Goal: Register for event/course

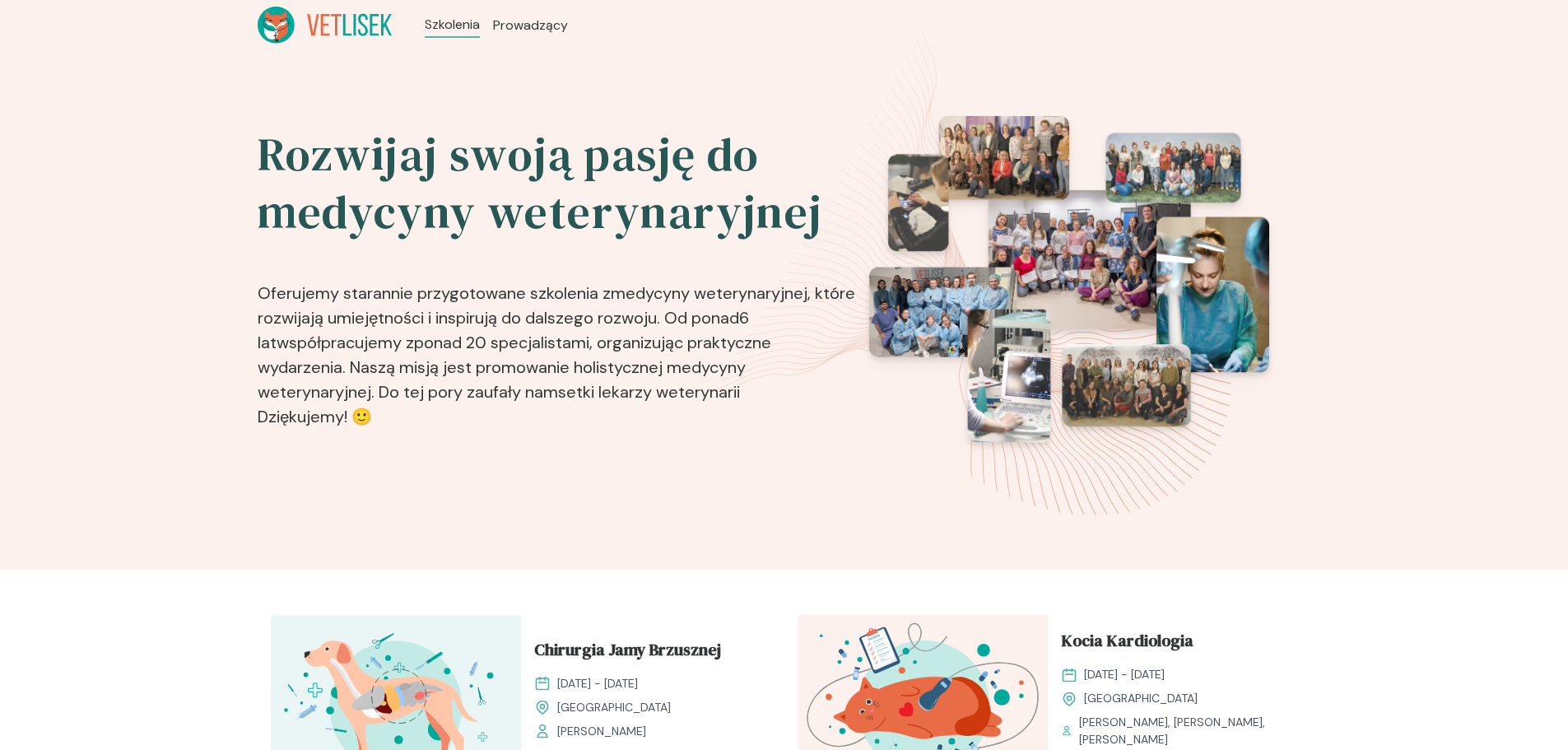
scroll to position [412, 0]
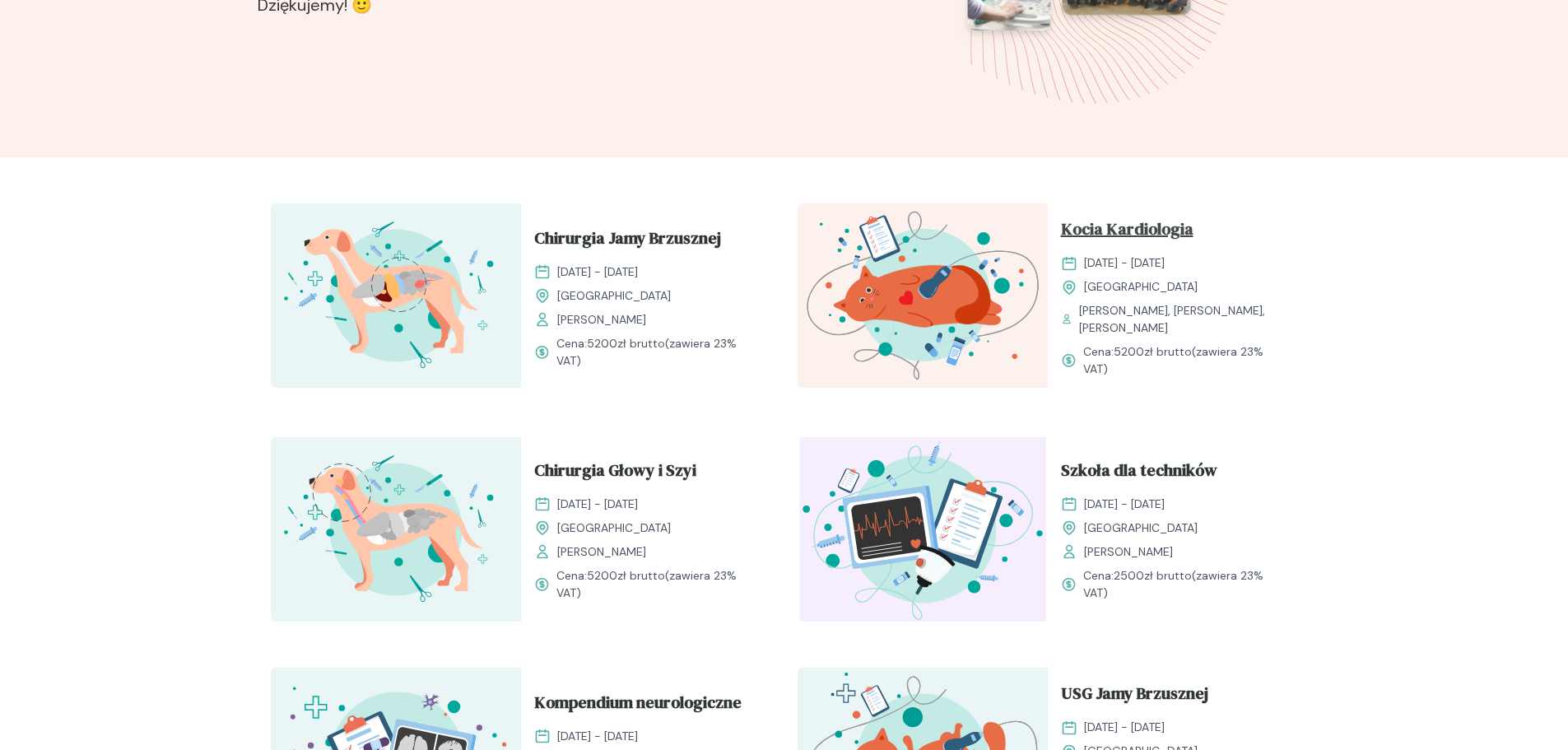
click at [1122, 237] on span "Kocia Kardiologia" at bounding box center [1127, 232] width 133 height 31
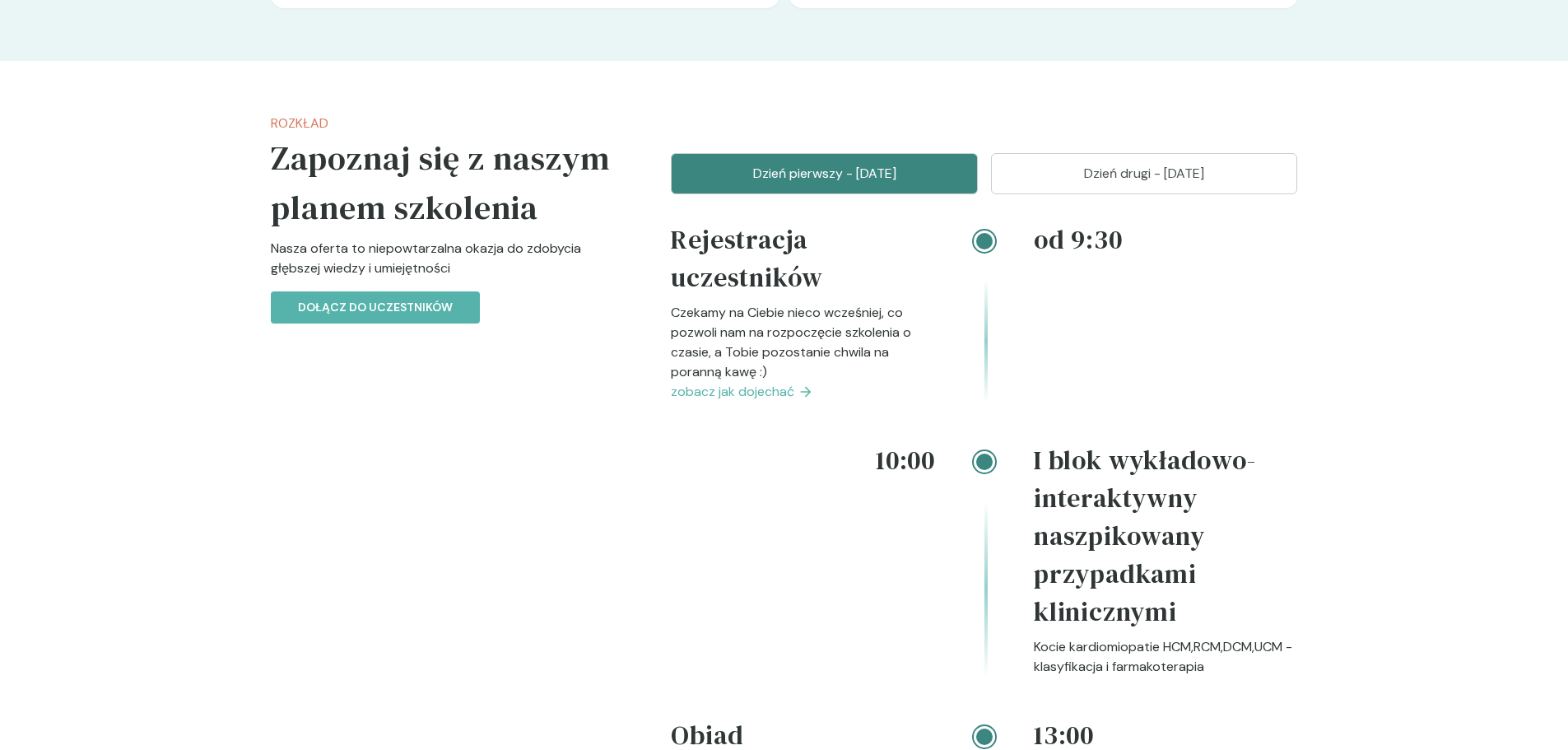
scroll to position [1645, 0]
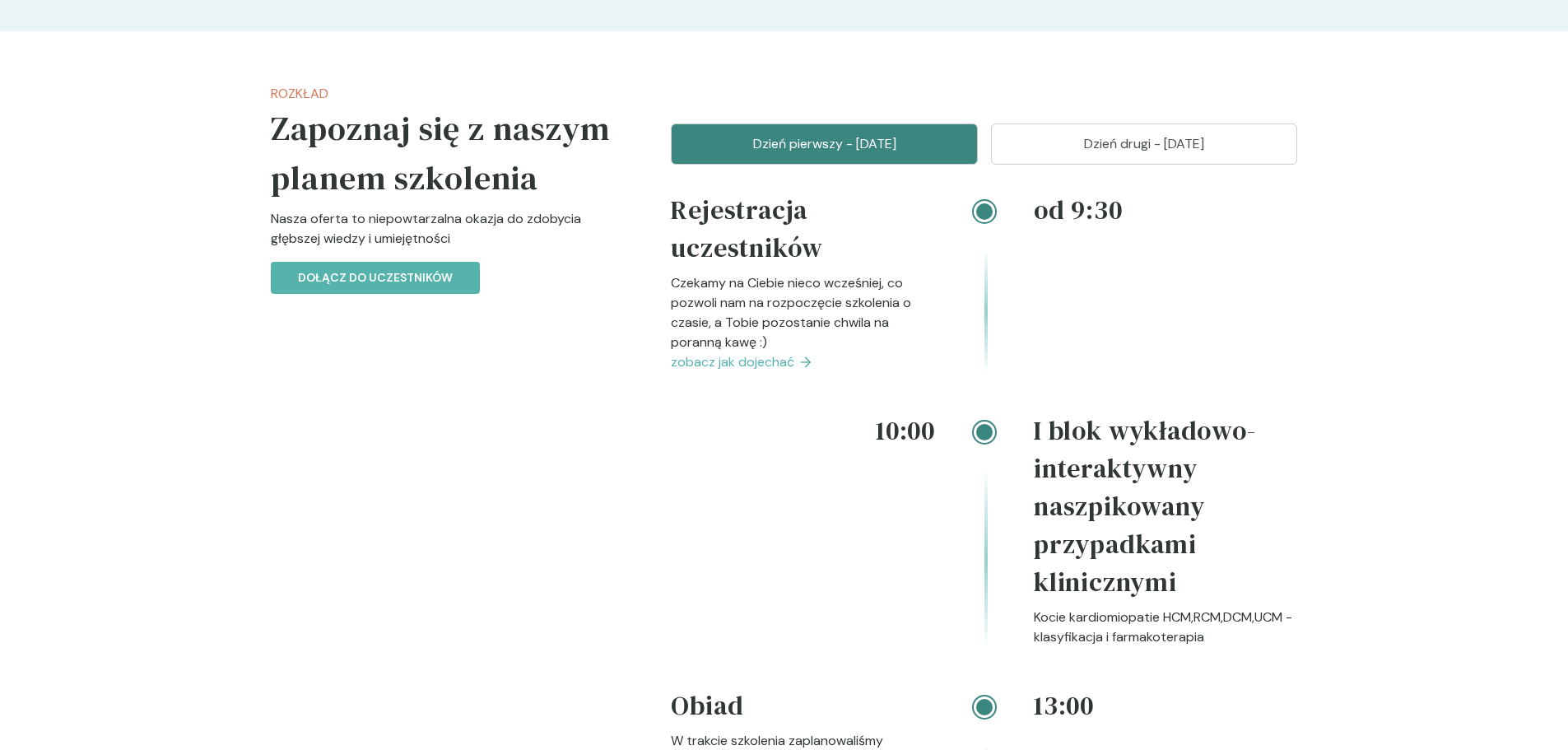
click at [744, 372] on span "zobacz jak dojechać" at bounding box center [732, 361] width 123 height 19
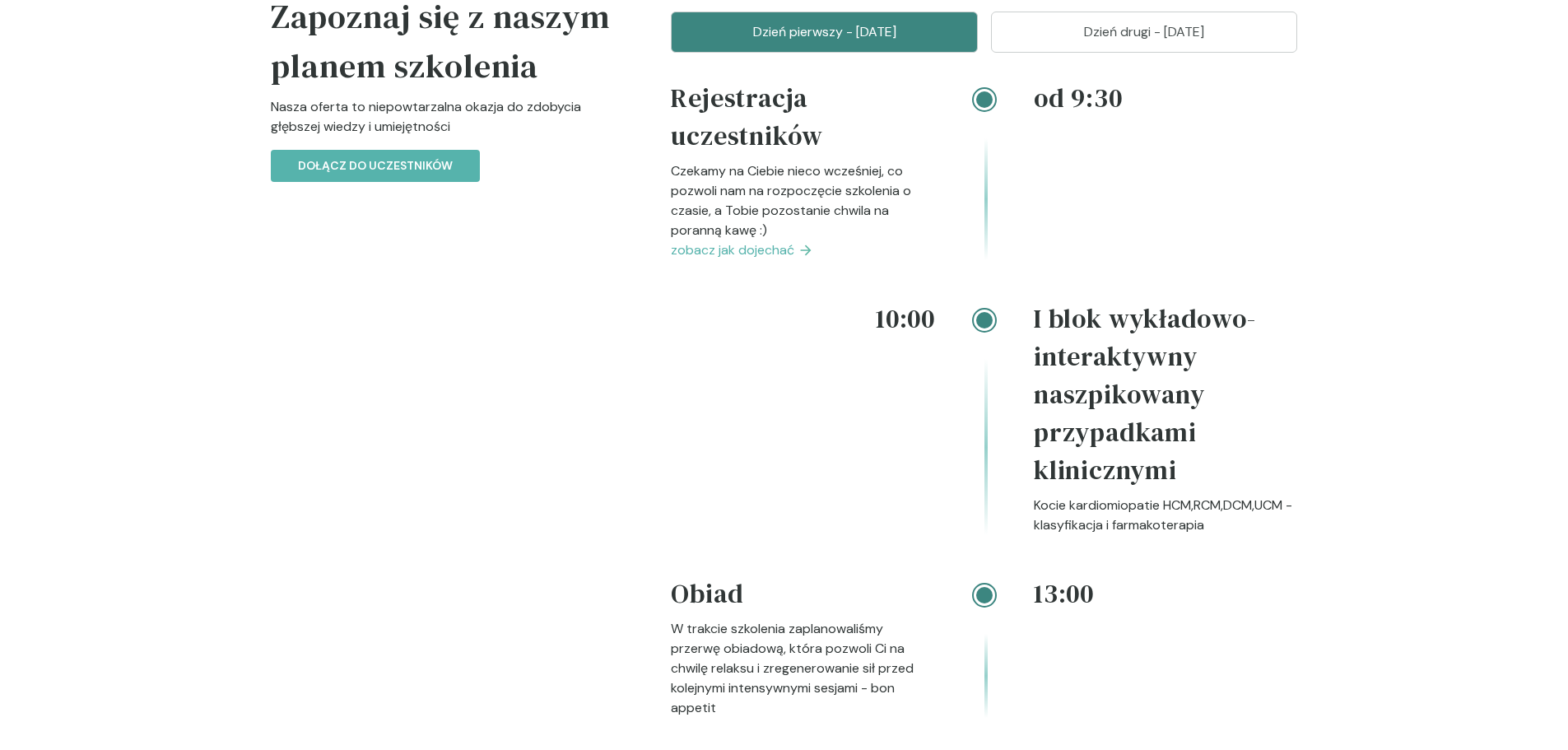
scroll to position [1751, 0]
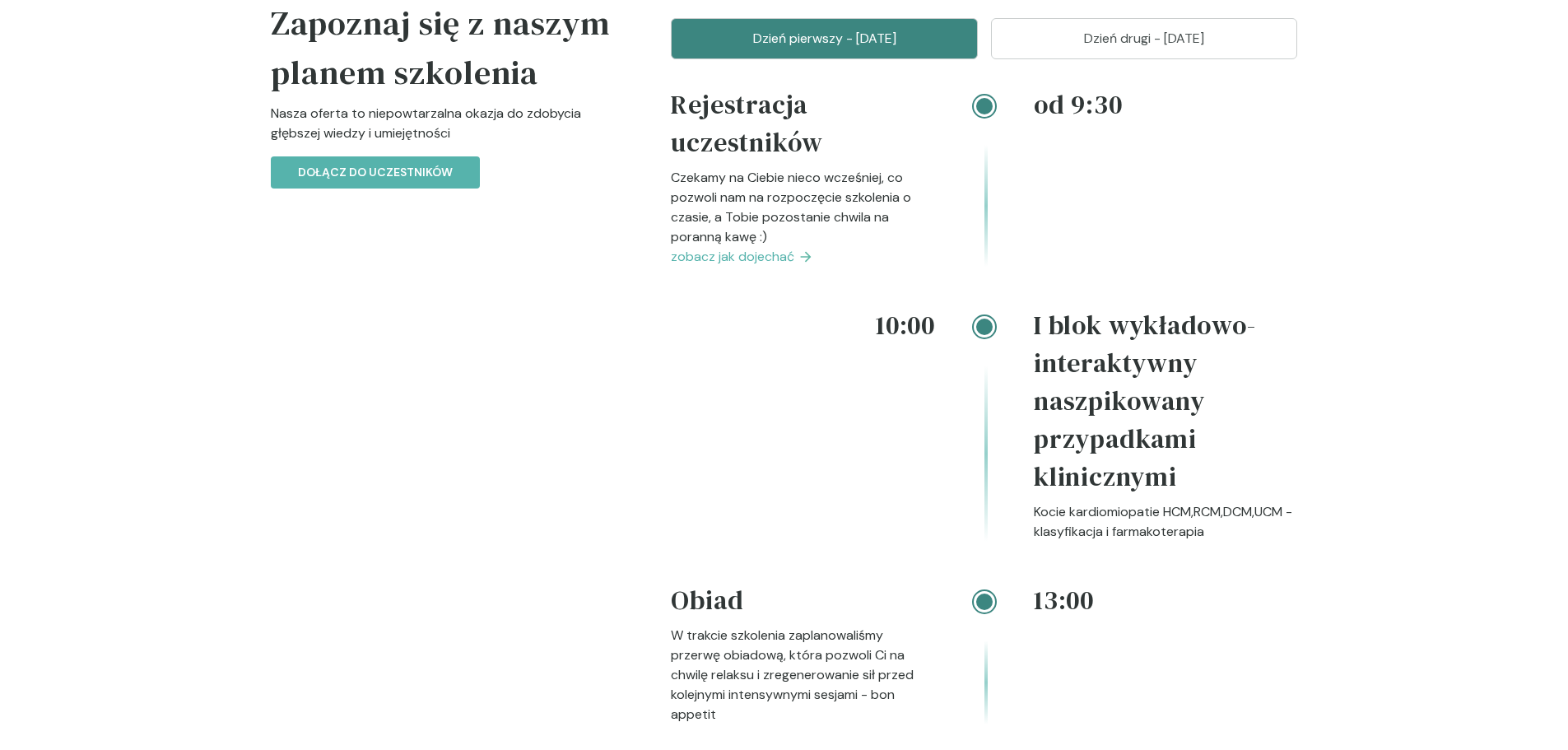
click at [880, 48] on p "Dzień pierwszy - [DATE]" at bounding box center [824, 39] width 266 height 19
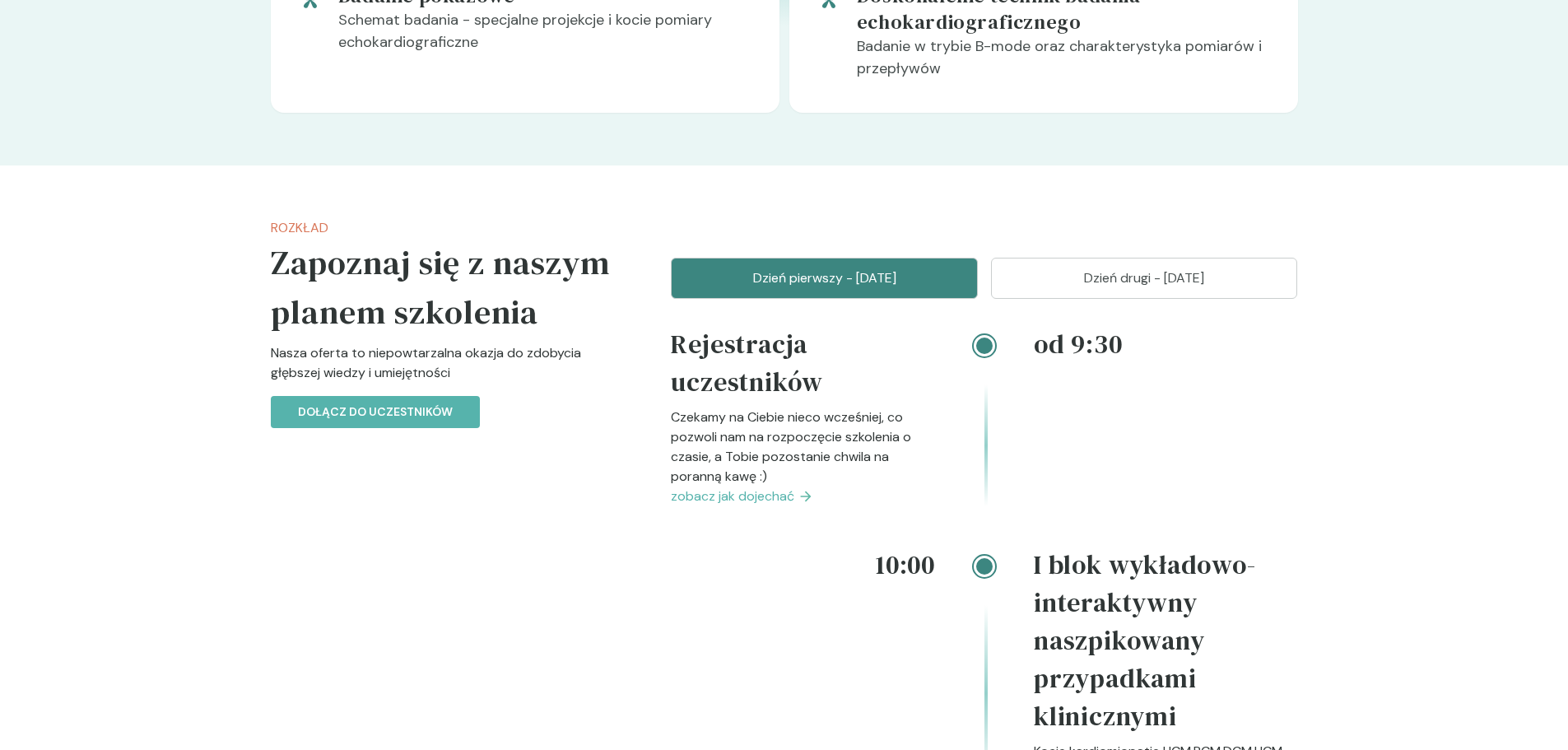
scroll to position [1504, 0]
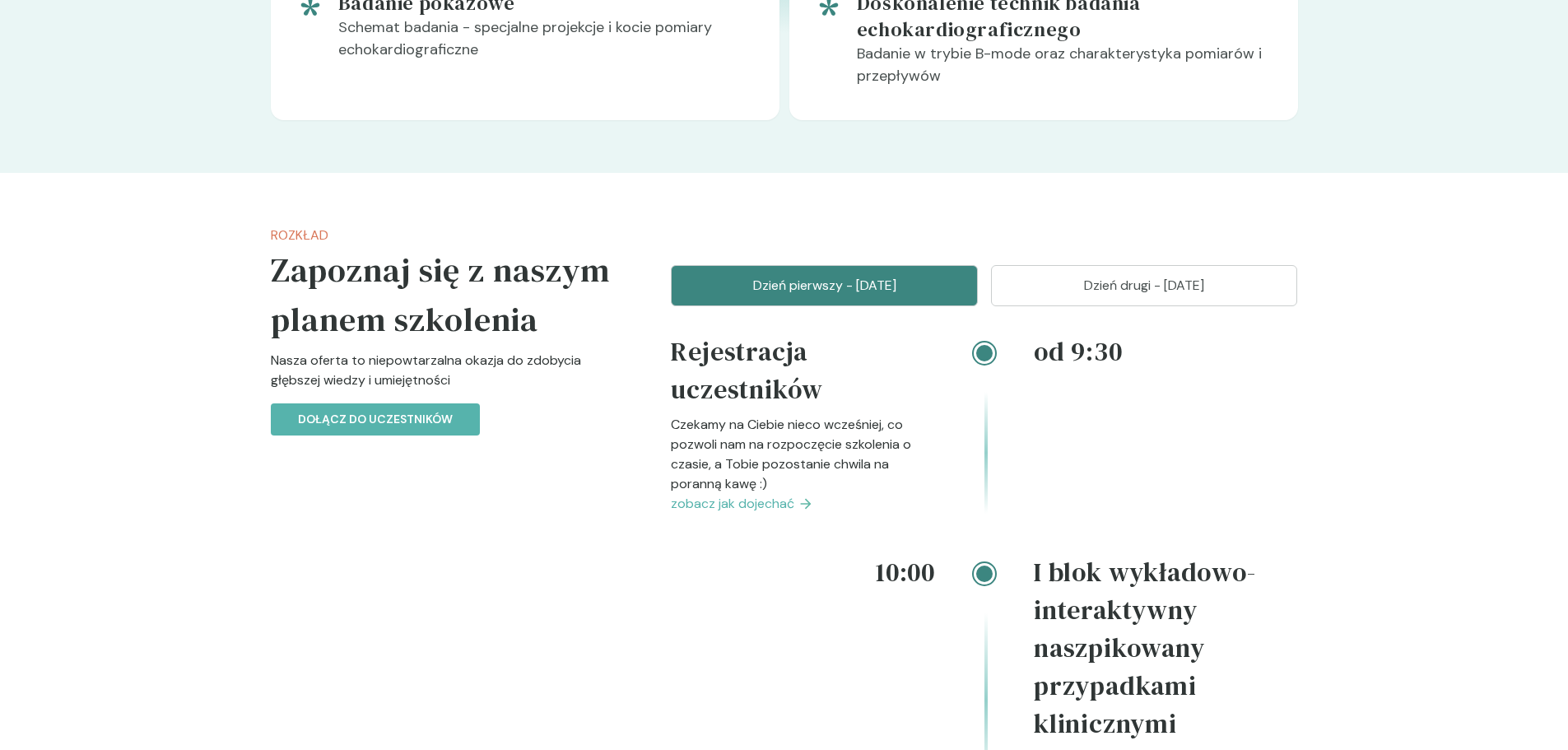
click at [1163, 296] on p "Dzień drugi - [DATE]" at bounding box center [1145, 285] width 266 height 19
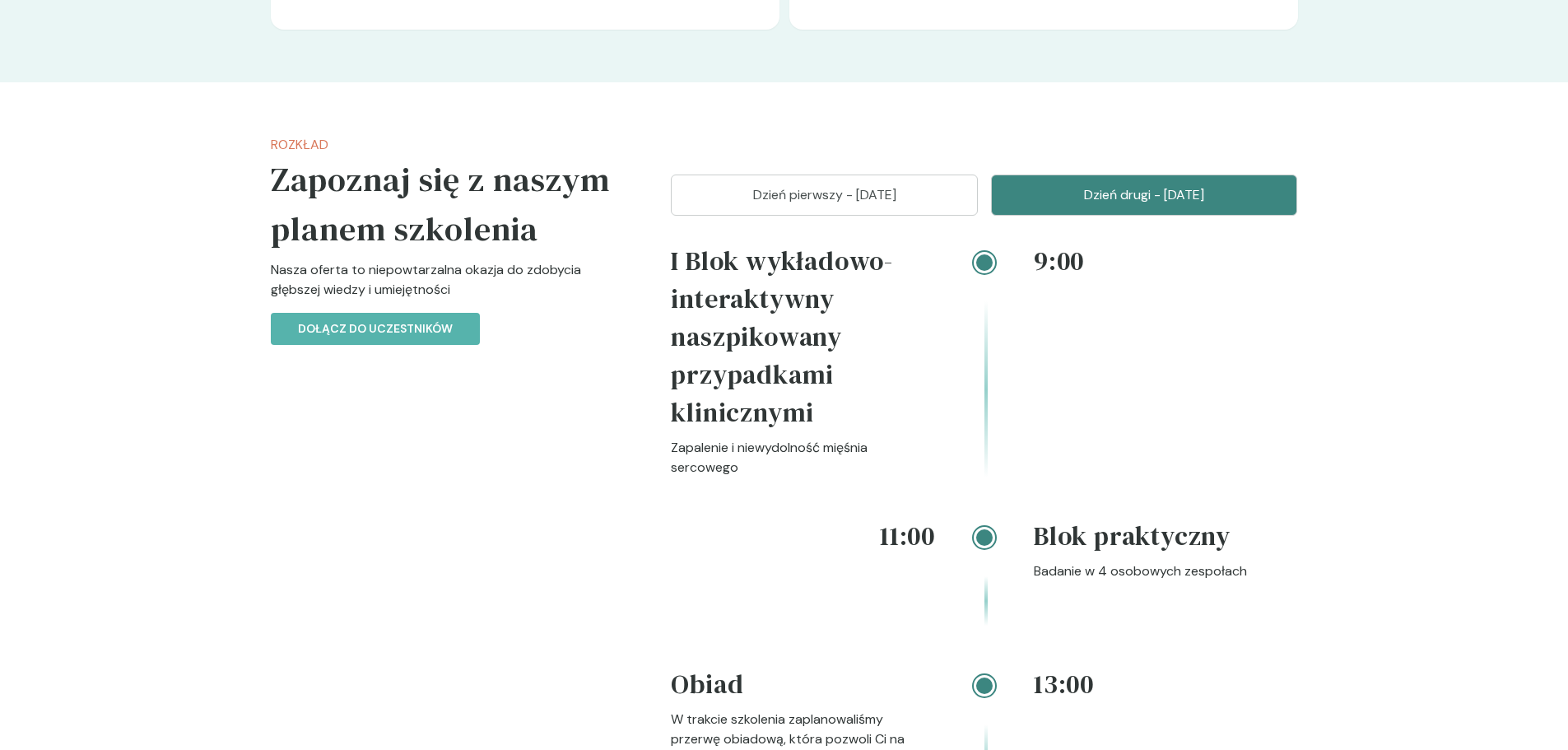
scroll to position [1586, 0]
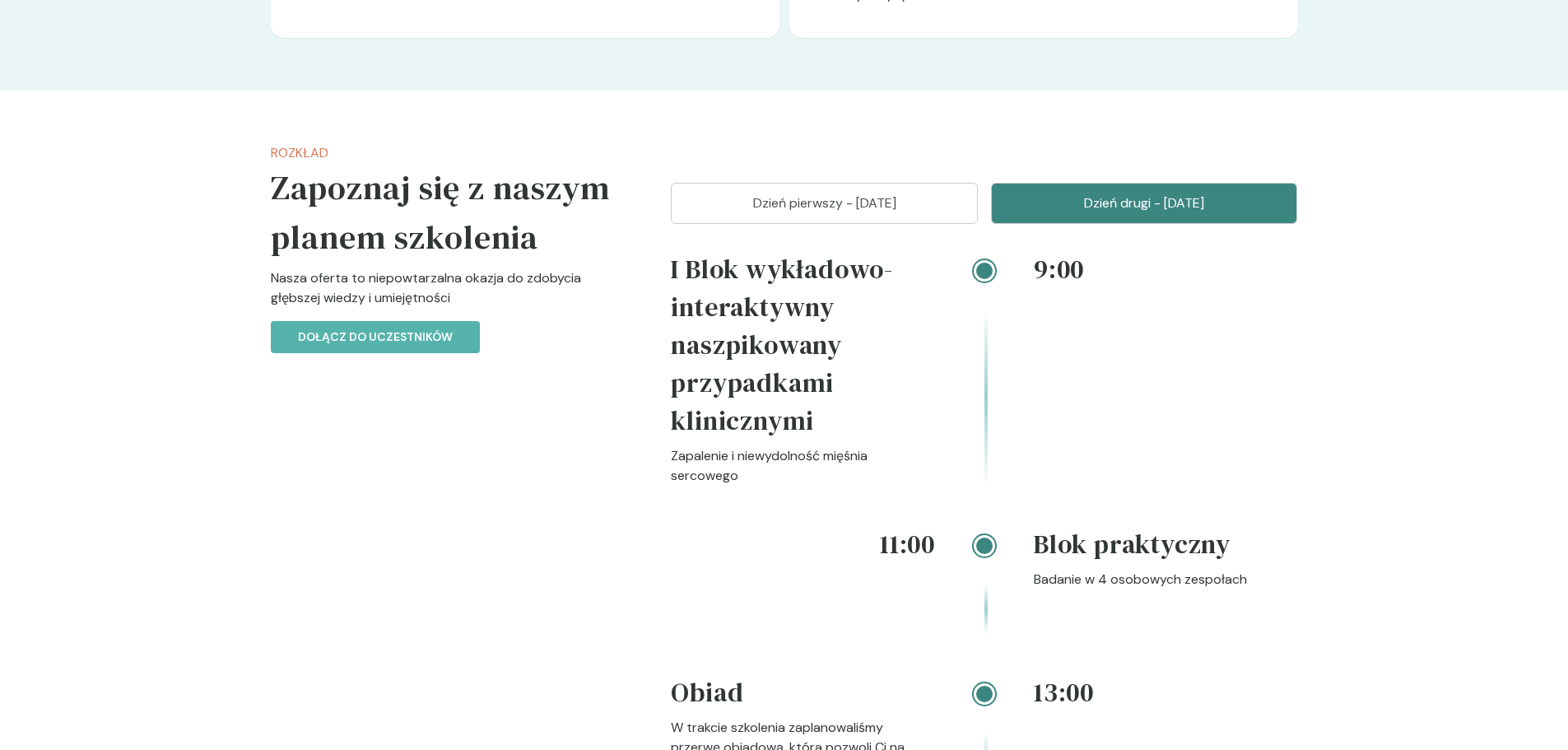
click at [925, 213] on p "Dzień pierwszy - [DATE]" at bounding box center [824, 203] width 266 height 19
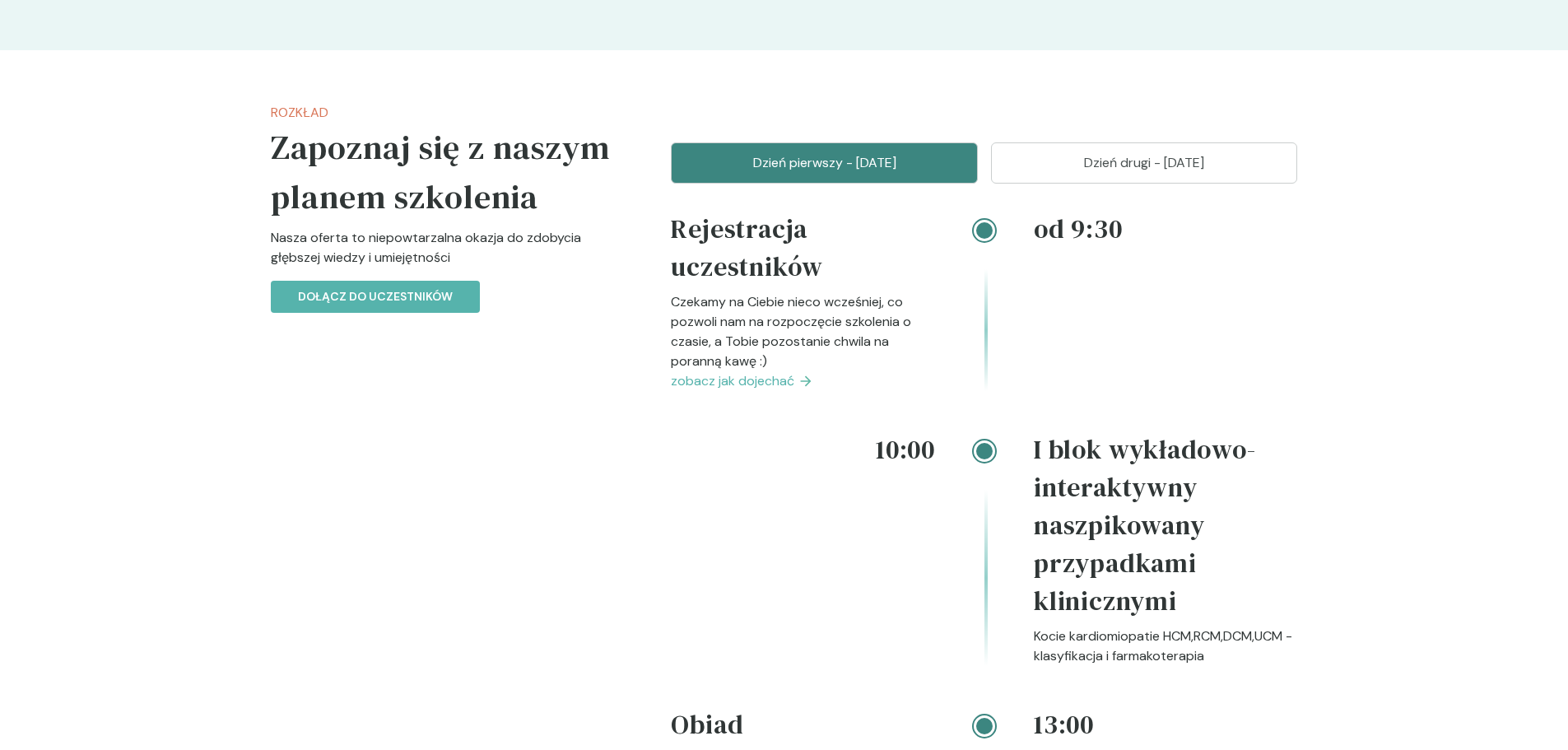
scroll to position [1658, 0]
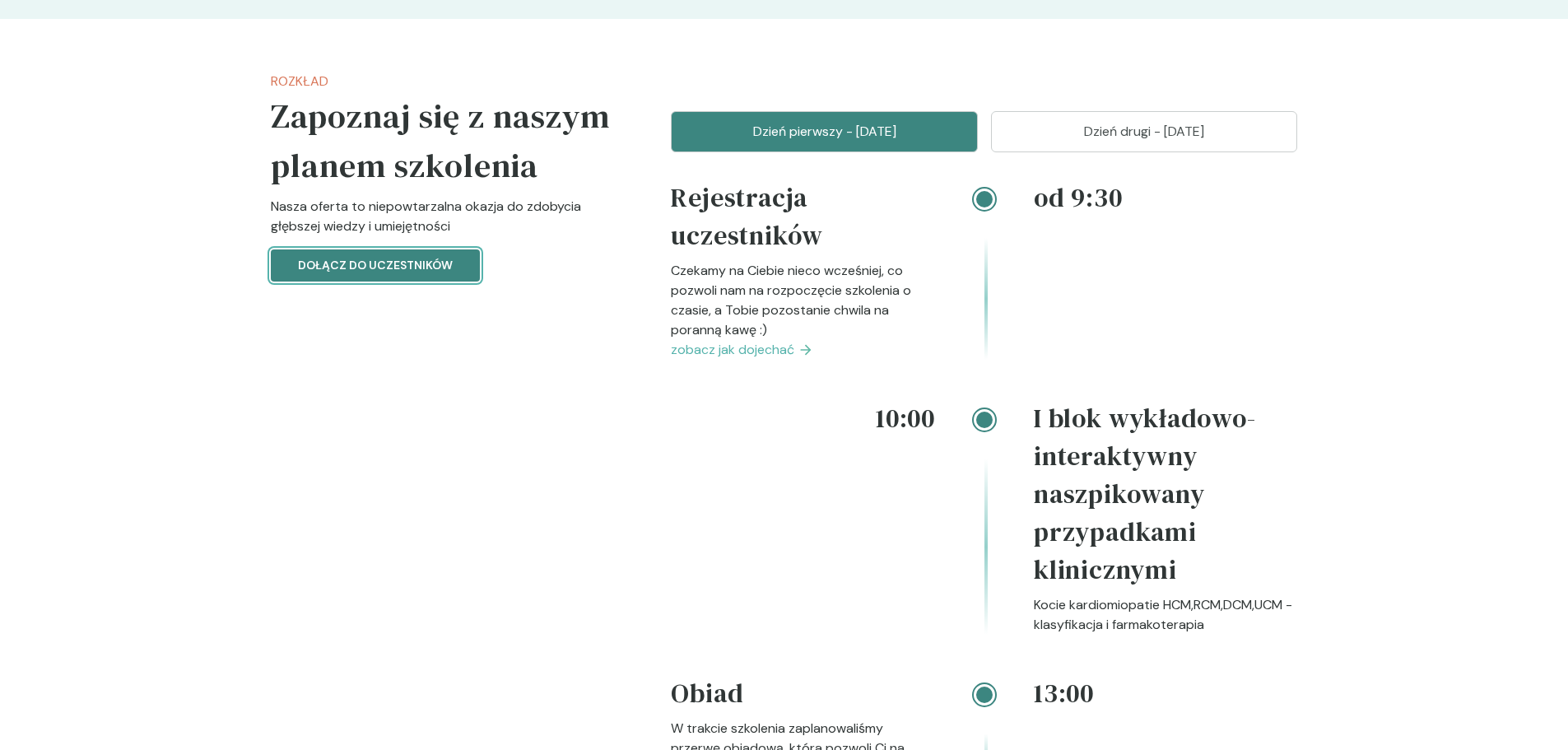
click at [408, 274] on p "Dołącz do uczestników" at bounding box center [375, 266] width 155 height 17
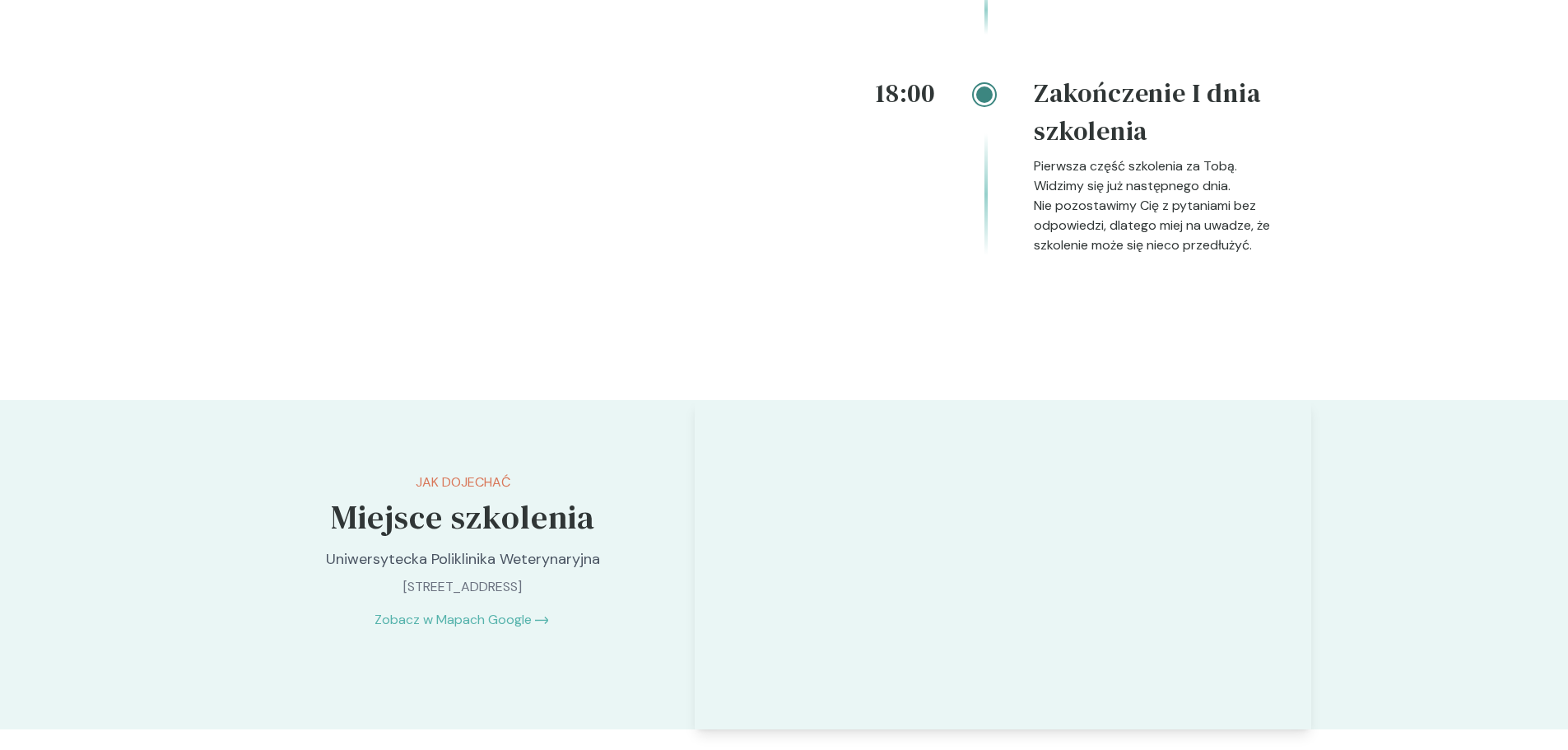
scroll to position [2738, 0]
